Goal: Task Accomplishment & Management: Use online tool/utility

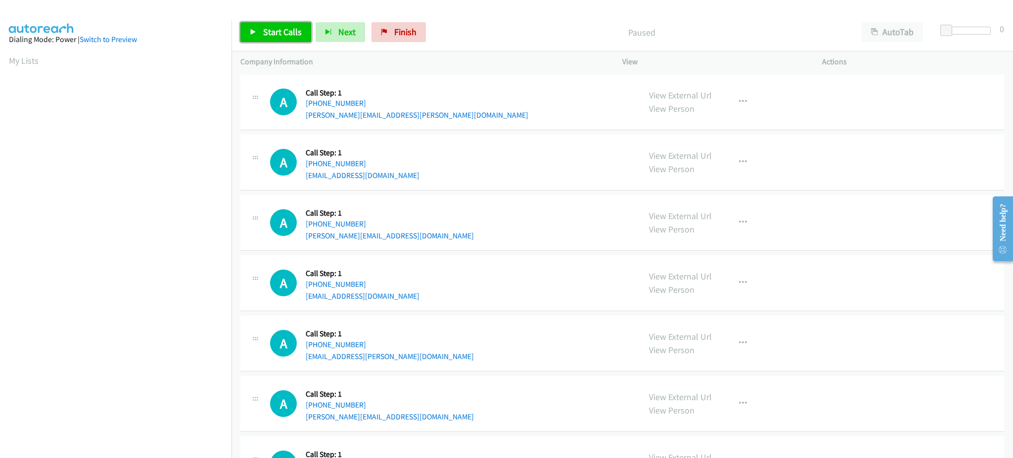
click at [297, 38] on link "Start Calls" at bounding box center [275, 32] width 71 height 20
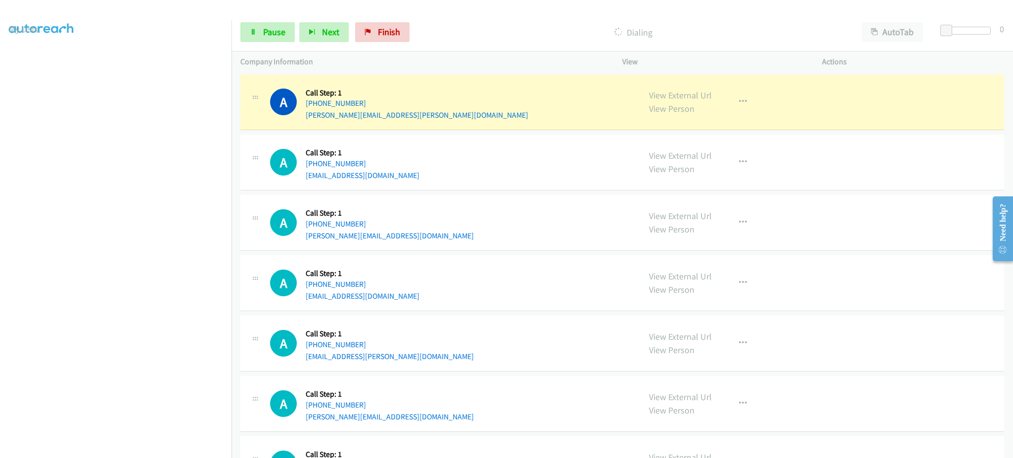
scroll to position [99, 0]
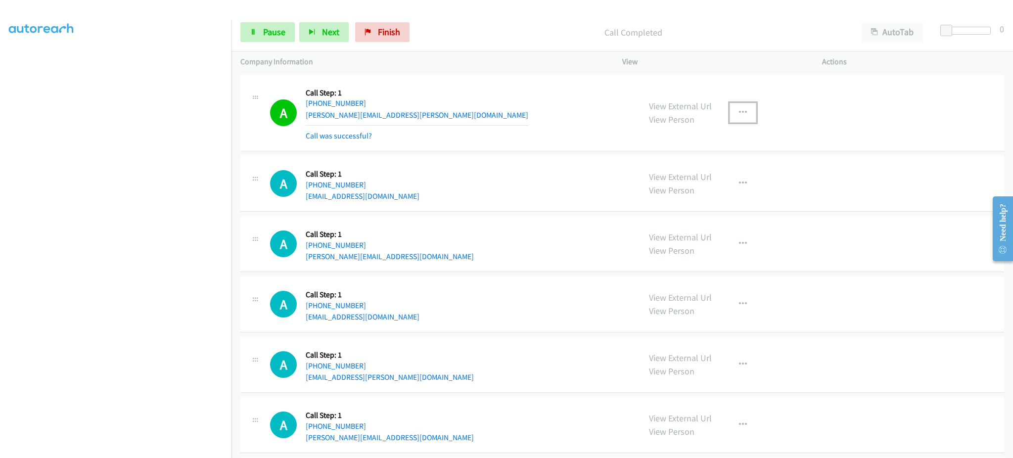
click at [729, 108] on button "button" at bounding box center [742, 113] width 27 height 20
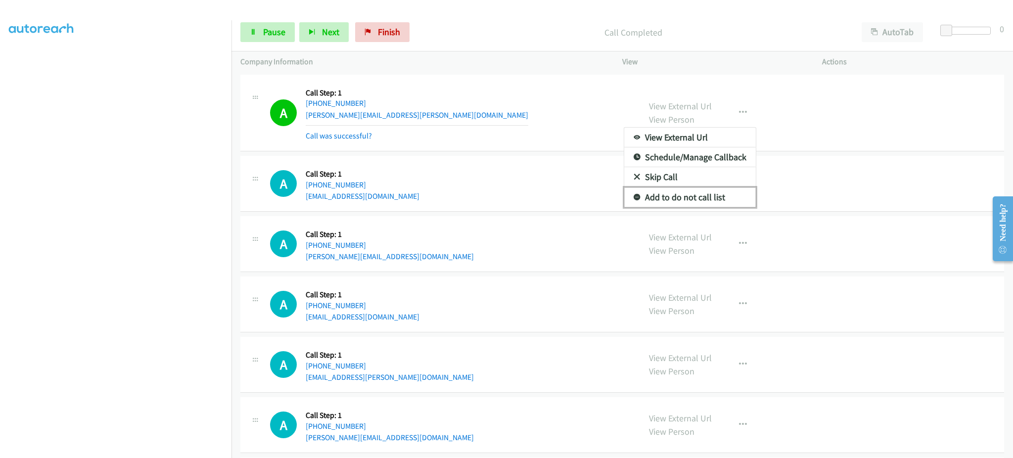
click at [716, 200] on link "Add to do not call list" at bounding box center [690, 197] width 132 height 20
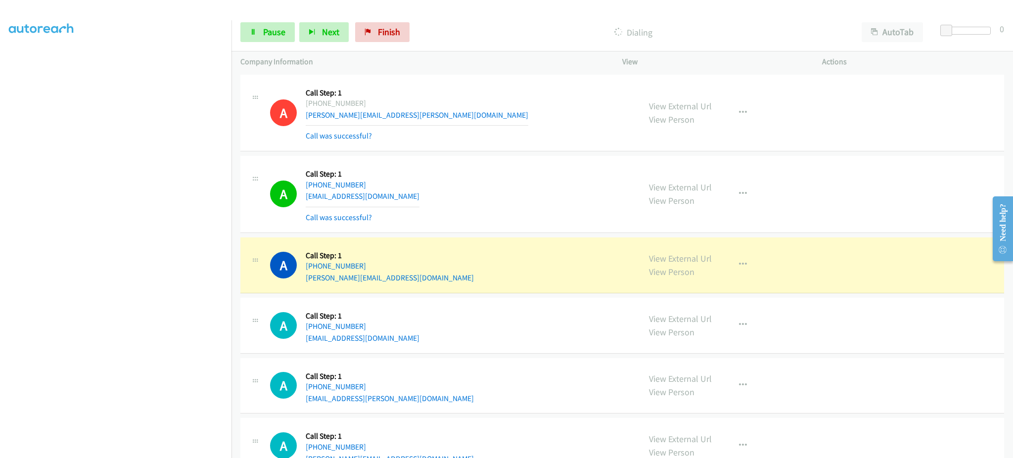
scroll to position [198, 0]
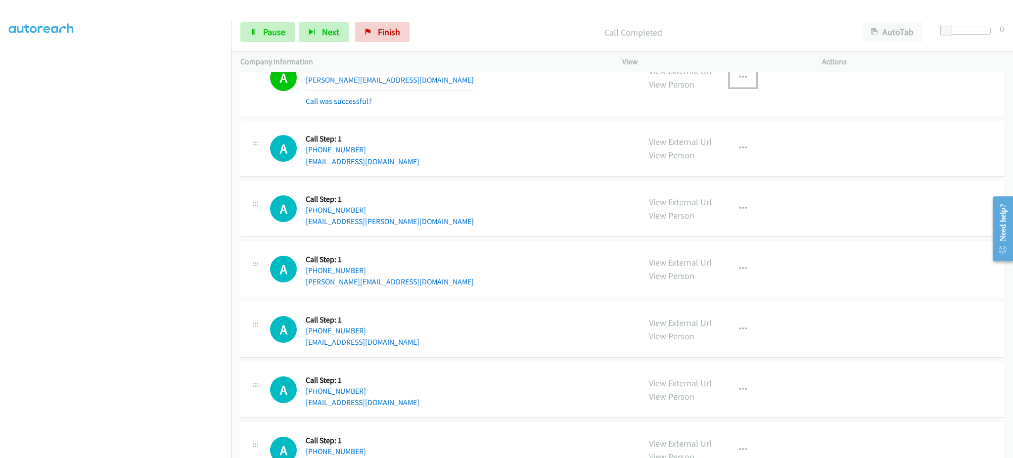
click at [742, 87] on button "button" at bounding box center [742, 78] width 27 height 20
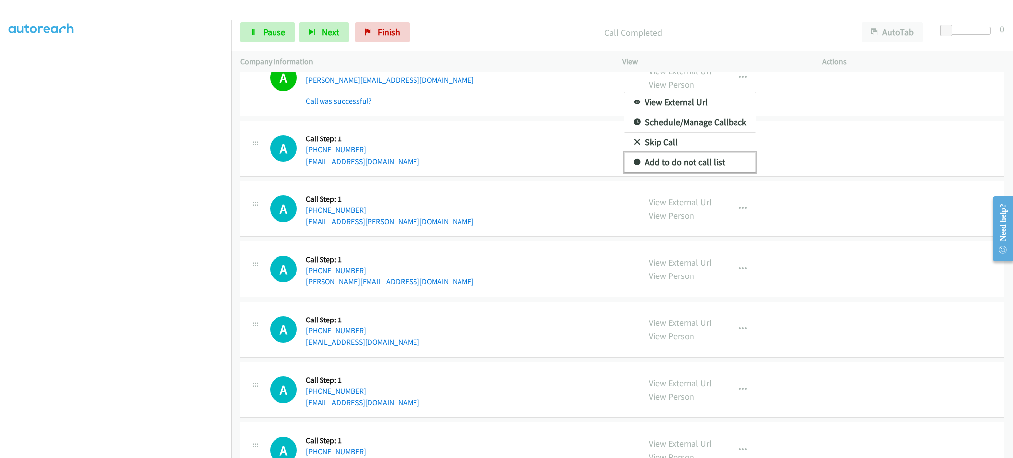
click at [721, 166] on link "Add to do not call list" at bounding box center [690, 162] width 132 height 20
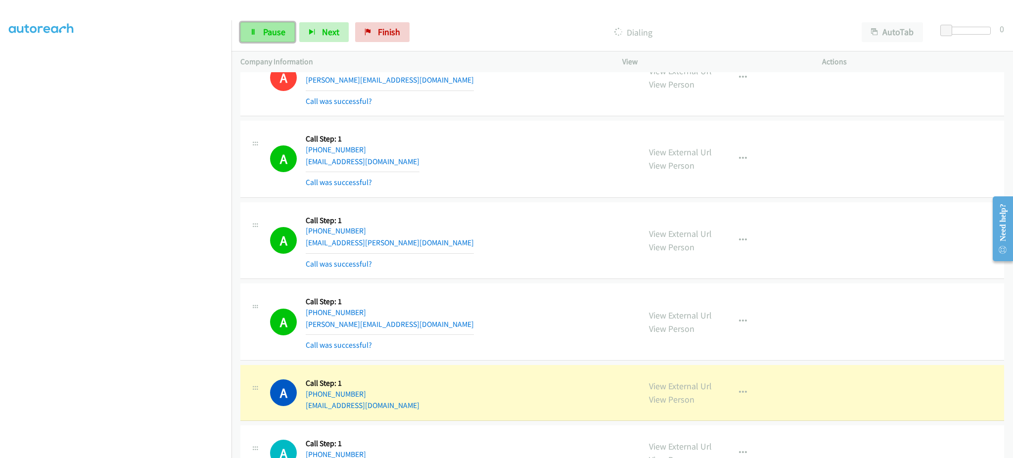
click at [275, 38] on link "Pause" at bounding box center [267, 32] width 54 height 20
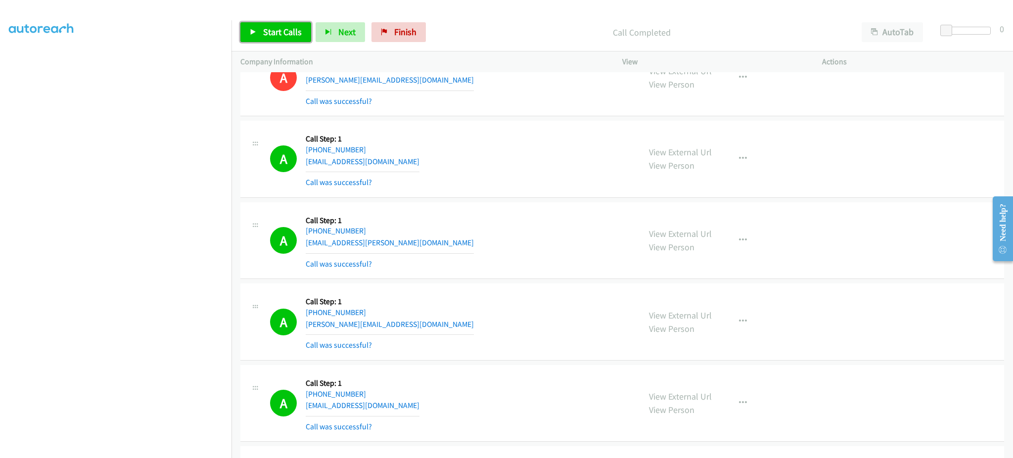
click at [300, 29] on span "Start Calls" at bounding box center [282, 31] width 39 height 11
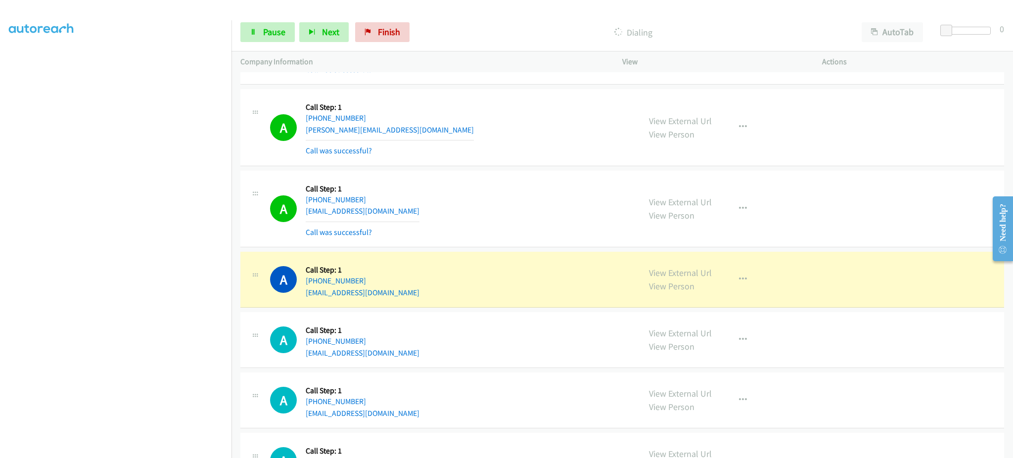
scroll to position [396, 0]
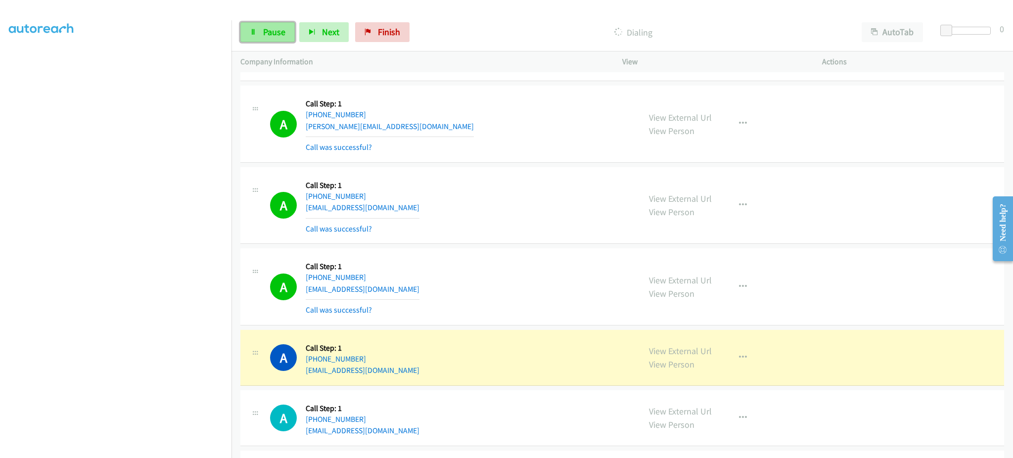
click at [268, 31] on span "Pause" at bounding box center [274, 31] width 22 height 11
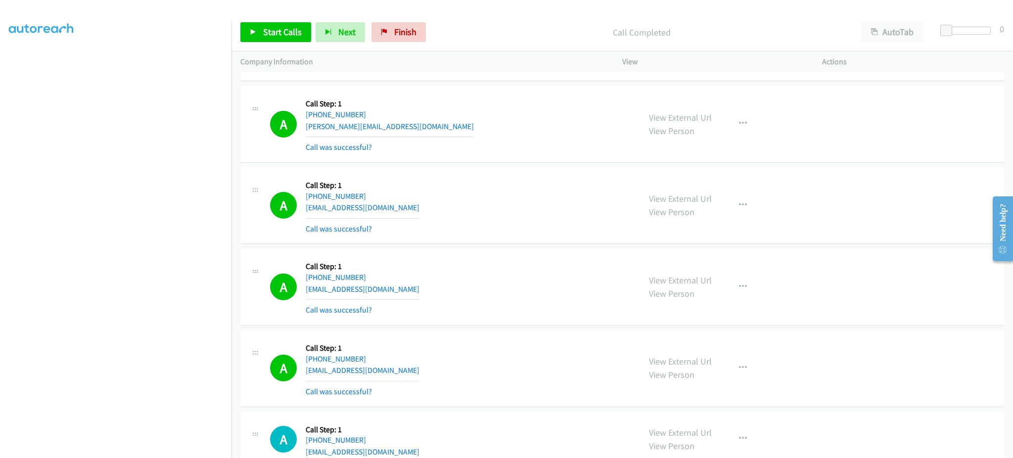
click at [293, 56] on p "Company Information" at bounding box center [422, 62] width 364 height 12
click at [281, 29] on span "Start Calls" at bounding box center [282, 31] width 39 height 11
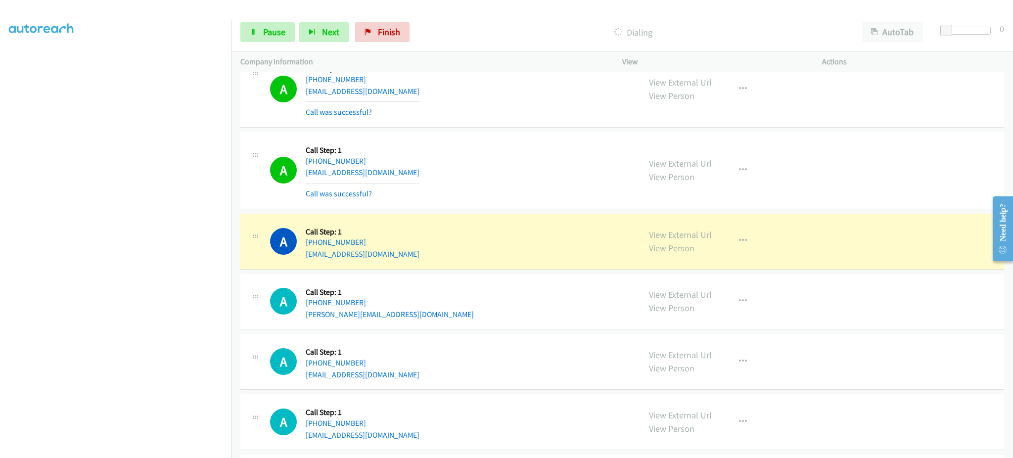
scroll to position [98, 0]
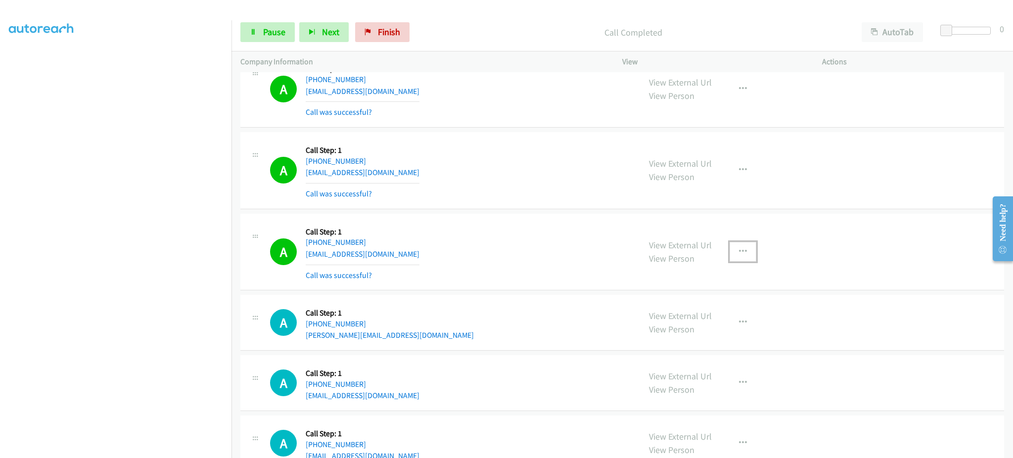
click at [742, 249] on button "button" at bounding box center [742, 252] width 27 height 20
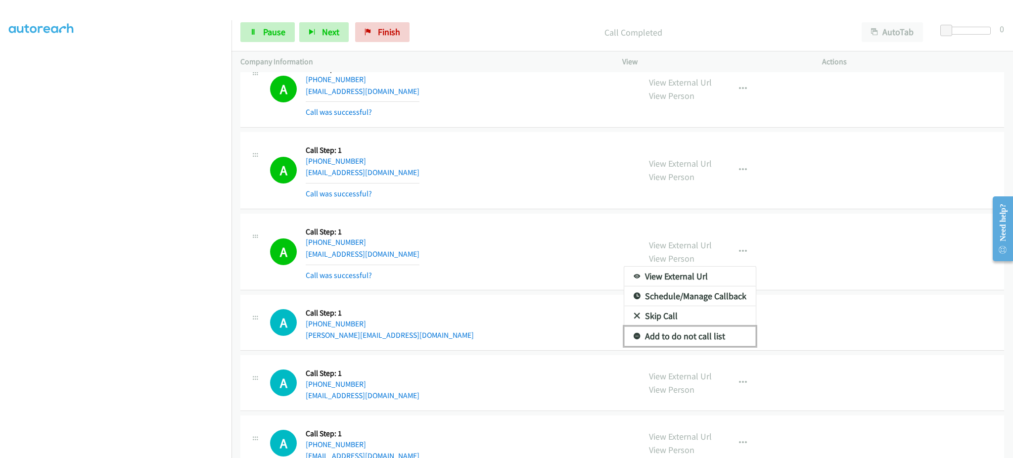
click at [715, 336] on link "Add to do not call list" at bounding box center [690, 336] width 132 height 20
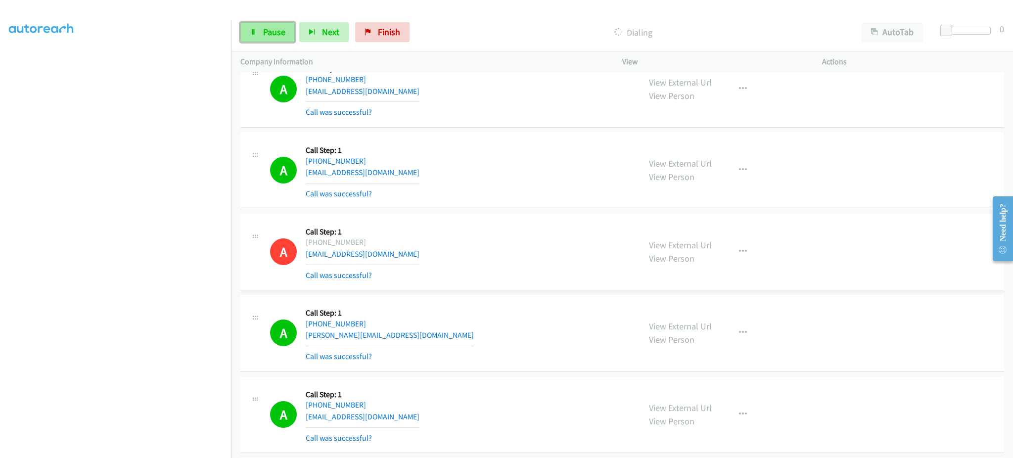
click at [275, 25] on link "Pause" at bounding box center [267, 32] width 54 height 20
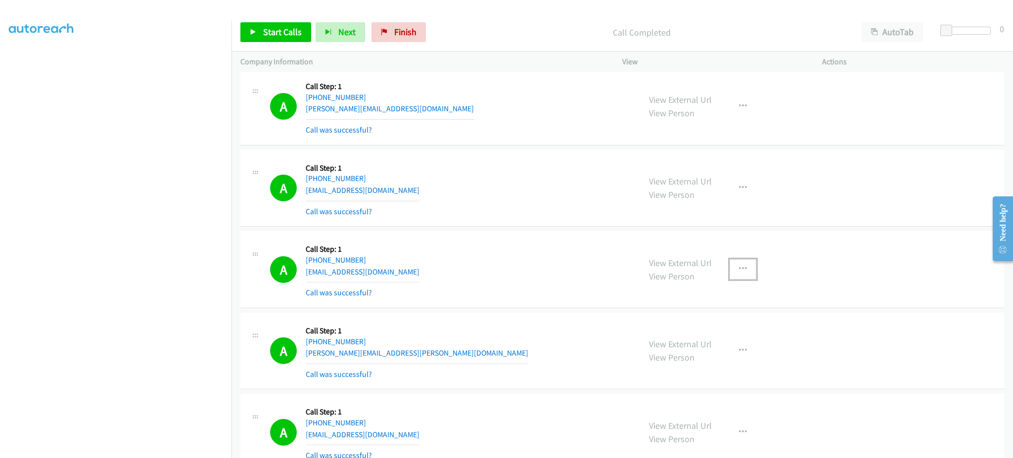
click at [729, 268] on button "button" at bounding box center [742, 269] width 27 height 20
click at [731, 359] on link "Add to do not call list" at bounding box center [690, 354] width 132 height 20
click at [275, 30] on span "Start Calls" at bounding box center [282, 31] width 39 height 11
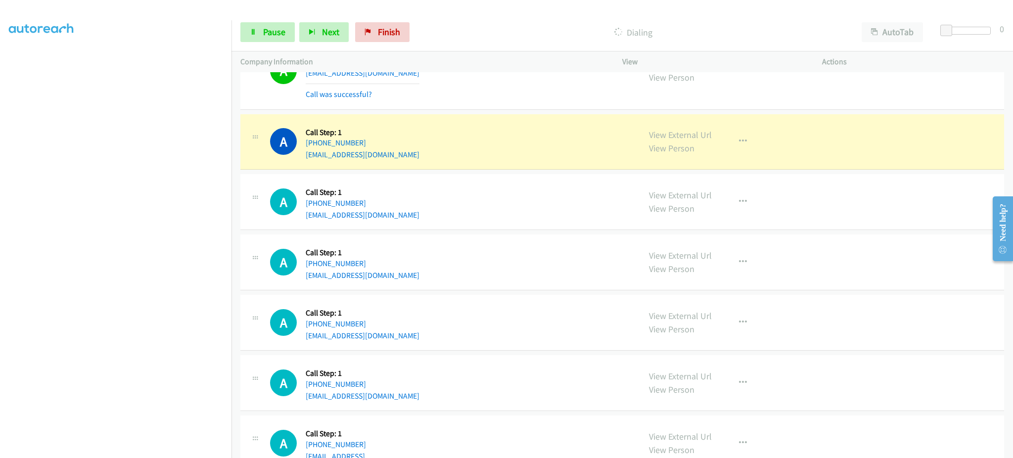
scroll to position [1216, 0]
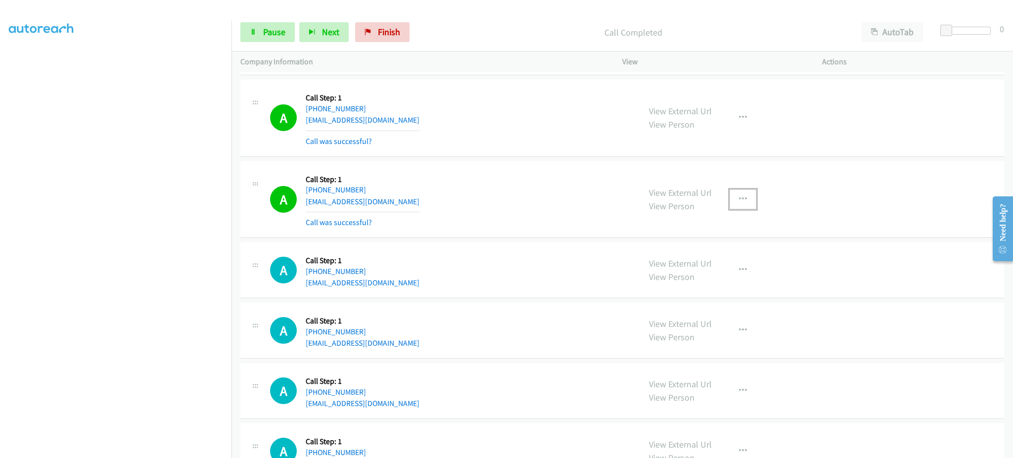
click at [739, 199] on icon "button" at bounding box center [743, 199] width 8 height 8
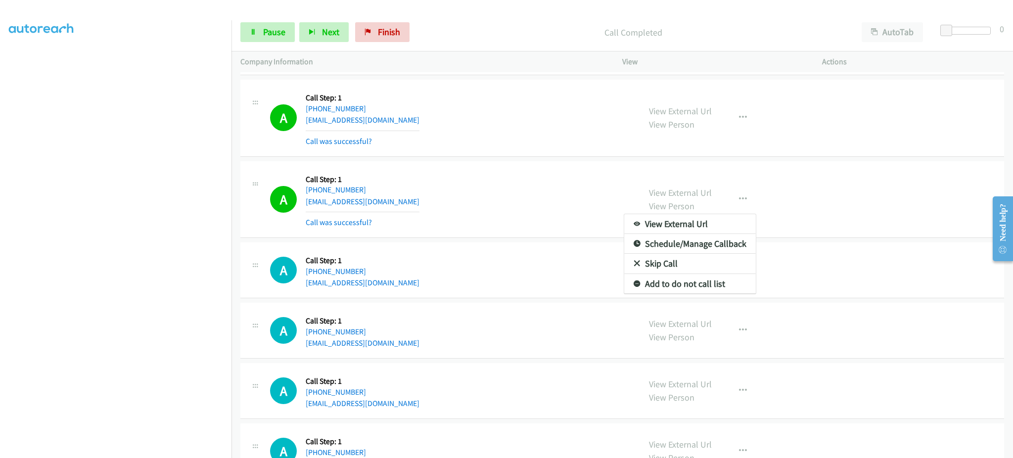
click at [723, 296] on div at bounding box center [506, 229] width 1013 height 458
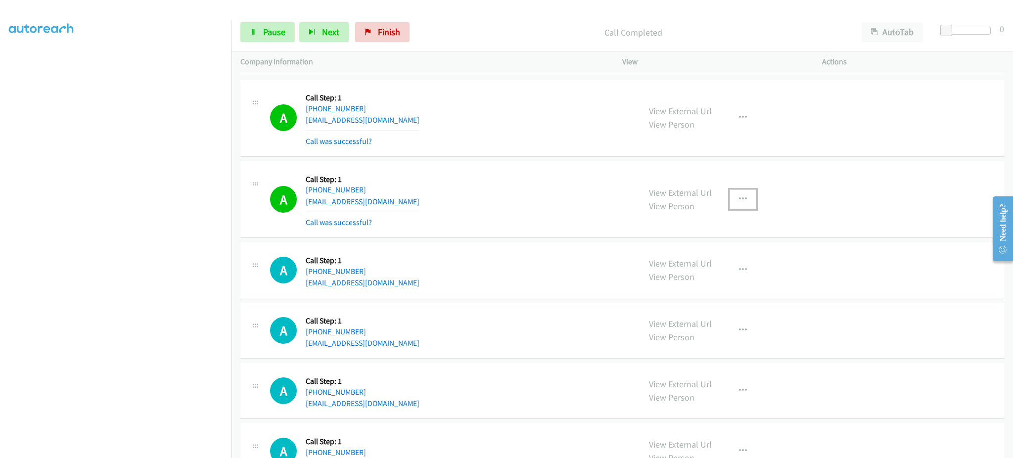
click at [739, 200] on icon "button" at bounding box center [743, 199] width 8 height 8
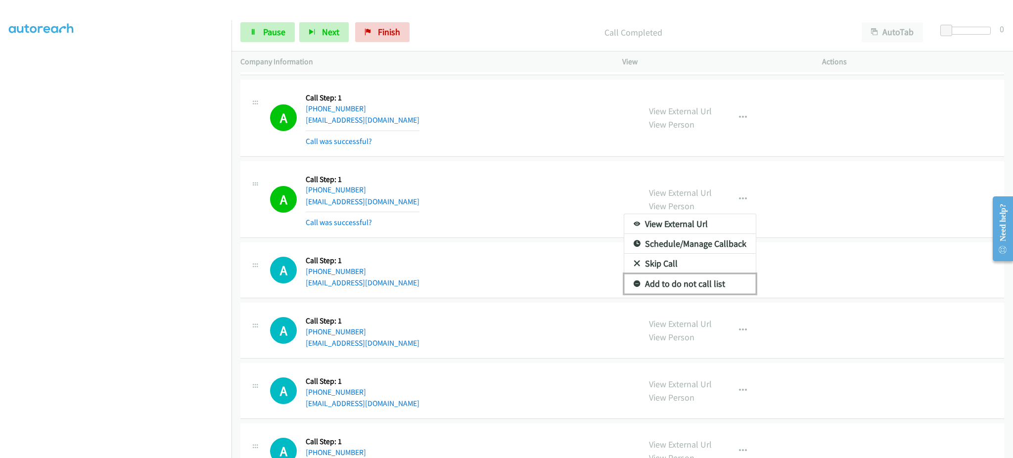
click at [724, 279] on link "Add to do not call list" at bounding box center [690, 284] width 132 height 20
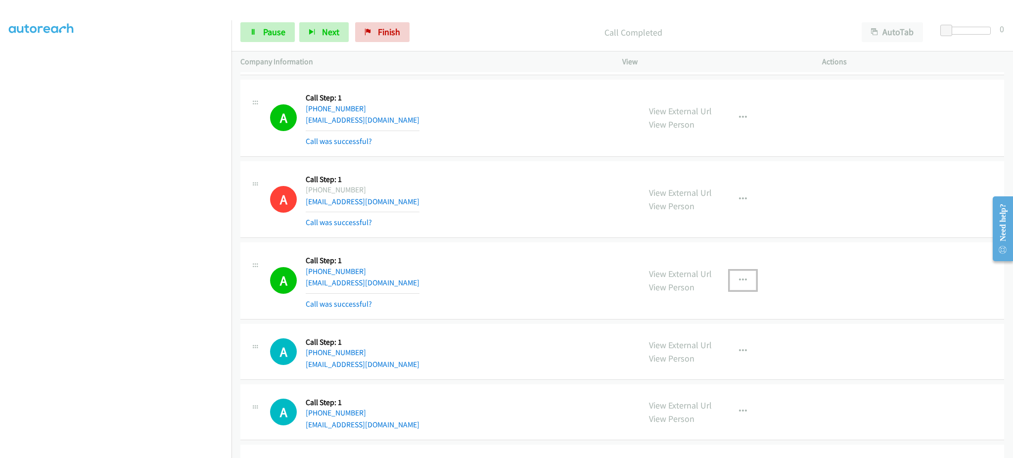
click at [750, 280] on button "button" at bounding box center [742, 281] width 27 height 20
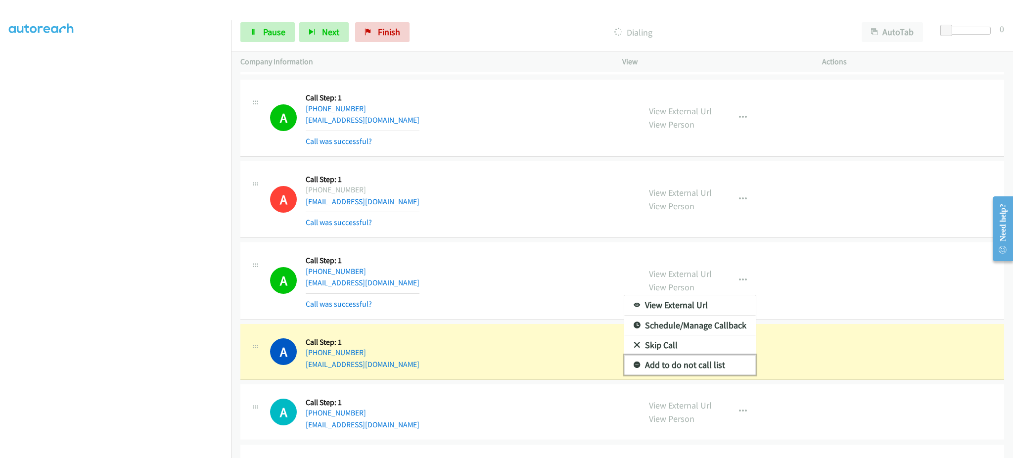
click at [691, 369] on link "Add to do not call list" at bounding box center [690, 365] width 132 height 20
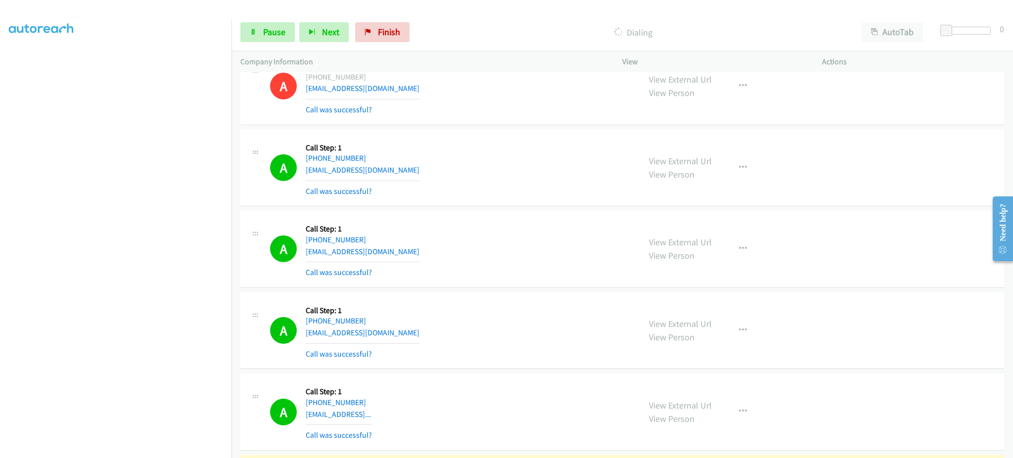
scroll to position [1413, 0]
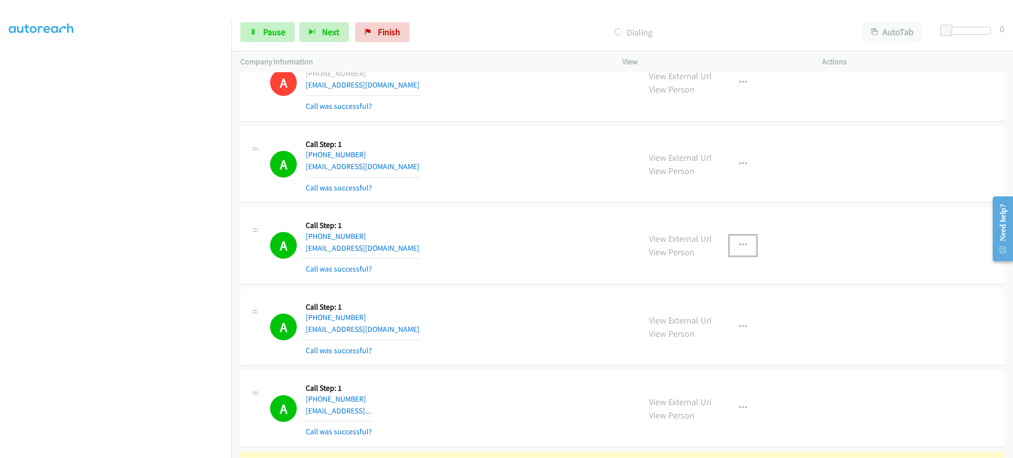
drag, startPoint x: 741, startPoint y: 250, endPoint x: 718, endPoint y: 317, distance: 71.8
click at [741, 250] on button "button" at bounding box center [742, 245] width 27 height 20
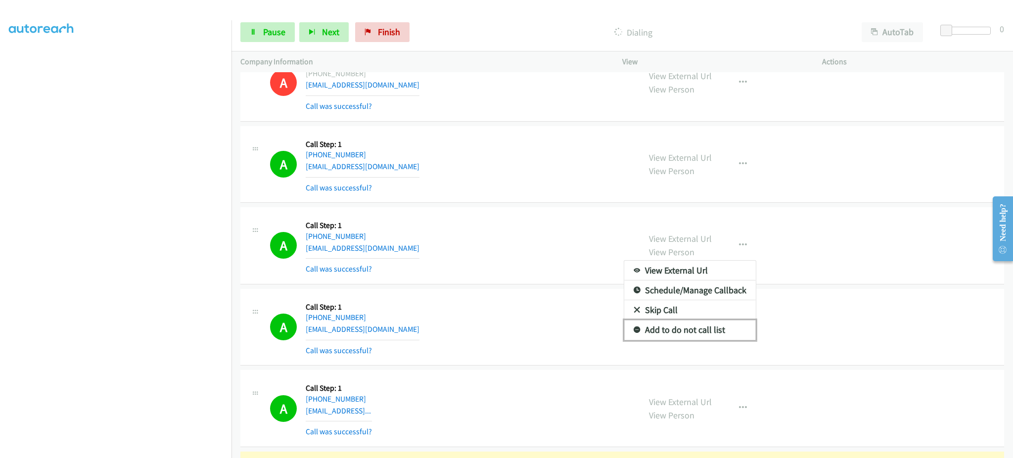
click at [708, 332] on link "Add to do not call list" at bounding box center [690, 330] width 132 height 20
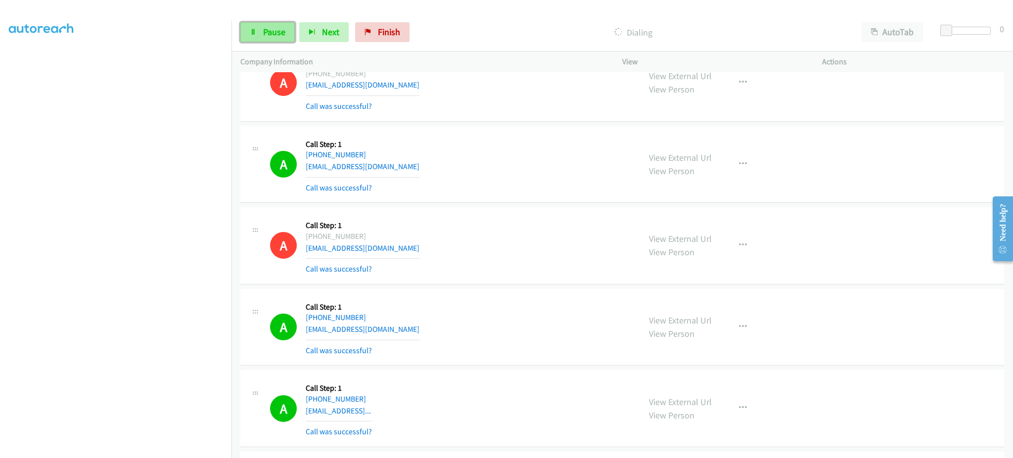
click at [277, 30] on span "Pause" at bounding box center [274, 31] width 22 height 11
click at [743, 324] on button "button" at bounding box center [742, 327] width 27 height 20
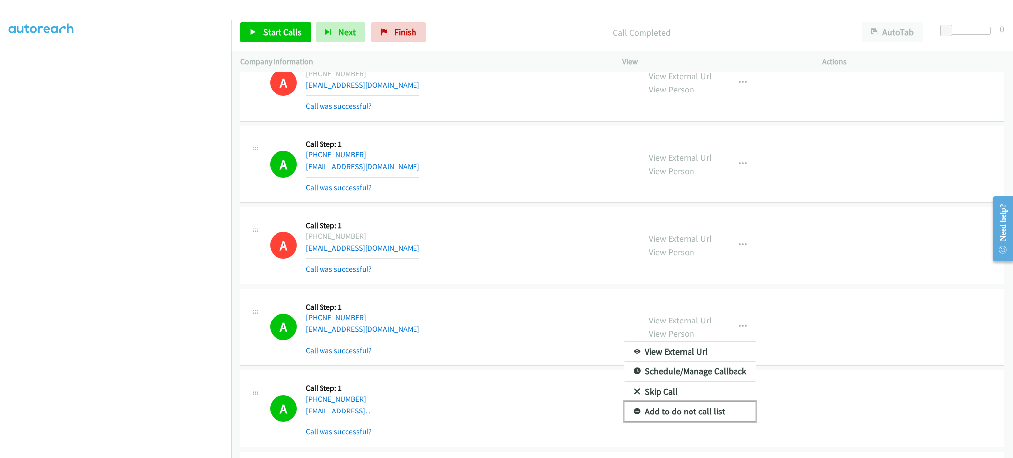
click at [714, 410] on link "Add to do not call list" at bounding box center [690, 412] width 132 height 20
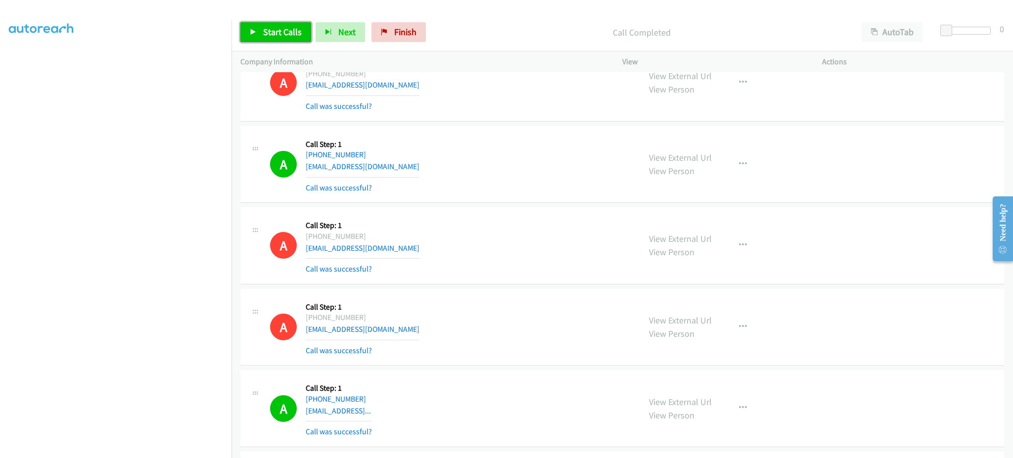
click at [302, 40] on link "Start Calls" at bounding box center [275, 32] width 71 height 20
click at [288, 34] on link "Pause" at bounding box center [267, 32] width 54 height 20
click at [255, 32] on icon at bounding box center [253, 32] width 7 height 7
click at [287, 28] on link "Pause" at bounding box center [267, 32] width 54 height 20
click at [264, 26] on span "Start Calls" at bounding box center [282, 31] width 39 height 11
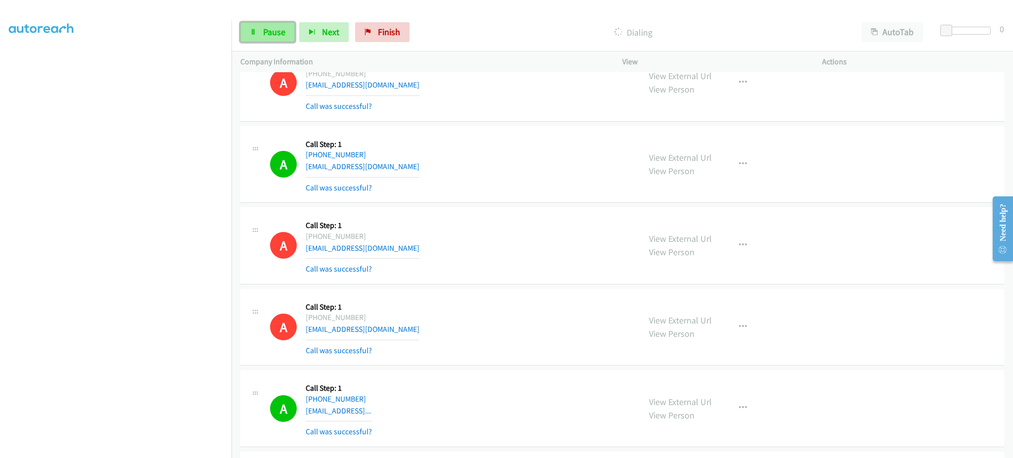
click at [258, 29] on link "Pause" at bounding box center [267, 32] width 54 height 20
click at [292, 34] on span "Start Calls" at bounding box center [282, 31] width 39 height 11
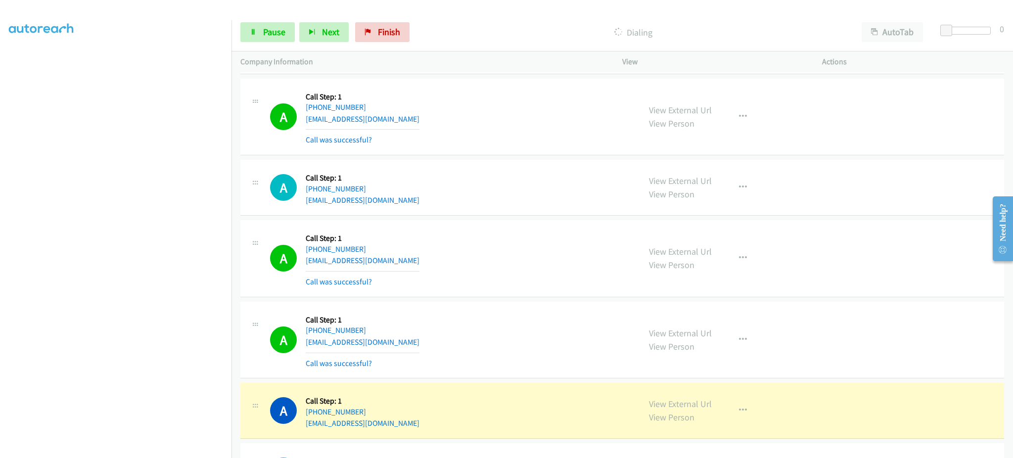
scroll to position [2798, 0]
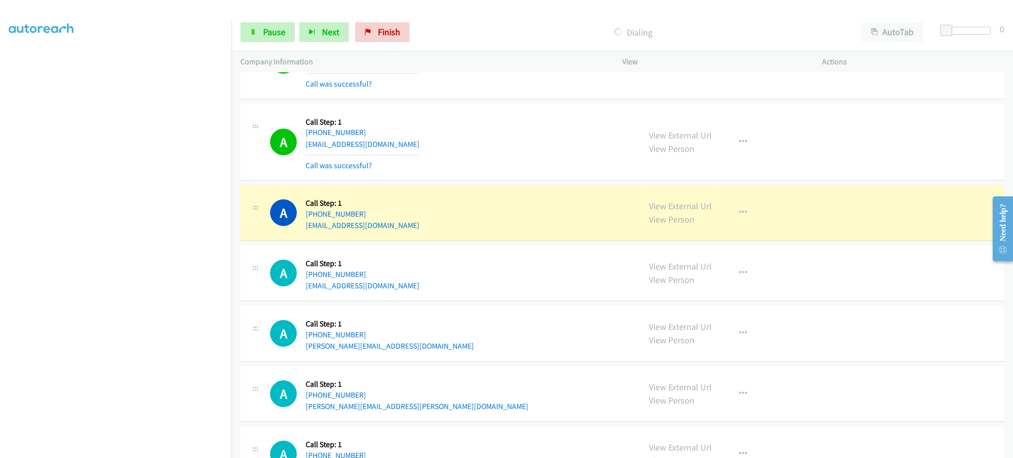
drag, startPoint x: 390, startPoint y: 217, endPoint x: 315, endPoint y: 220, distance: 75.2
click at [315, 220] on div "A Callback Scheduled Call Step: 1 [GEOGRAPHIC_DATA]/[GEOGRAPHIC_DATA] [PHONE_NU…" at bounding box center [450, 213] width 361 height 38
copy link "[PHONE_NUMBER]"
click at [255, 27] on link "Pause" at bounding box center [267, 32] width 54 height 20
